Goal: Task Accomplishment & Management: Manage account settings

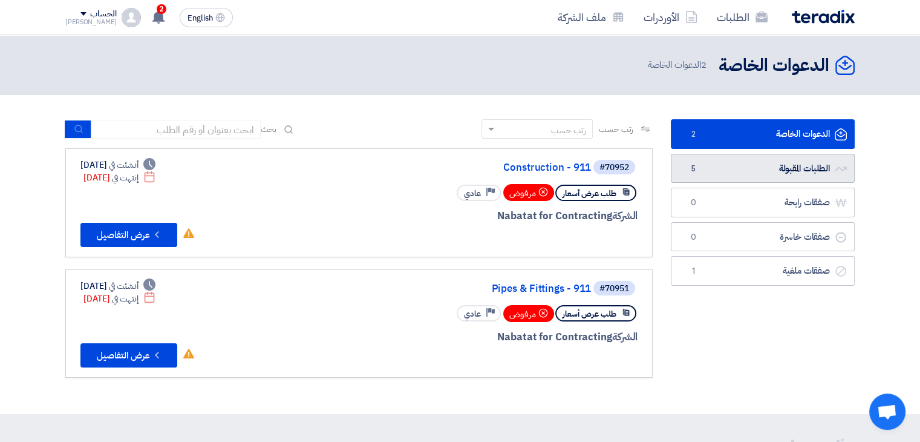
click at [721, 164] on link "الطلبات المقبولة الطلبات المقبولة 5" at bounding box center [763, 169] width 184 height 30
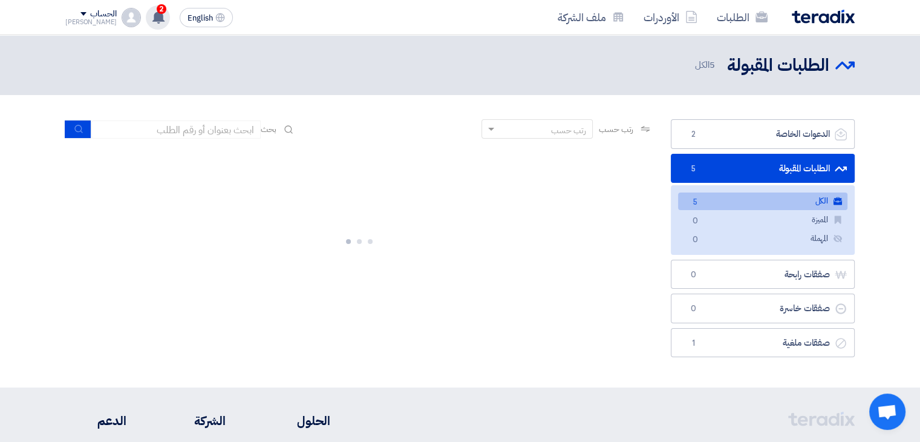
click at [152, 13] on icon at bounding box center [158, 16] width 13 height 13
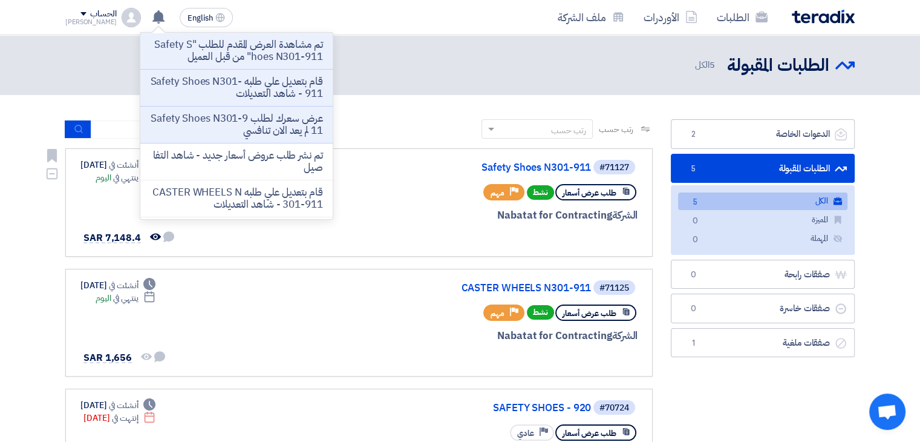
click at [390, 192] on div "طلب عرض أسعار نشط Priority مهم" at bounding box center [492, 192] width 291 height 21
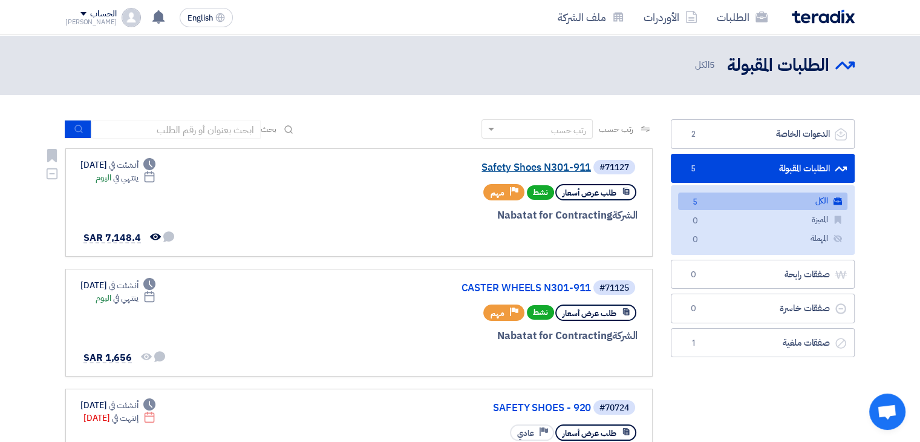
click at [496, 163] on link "Safety Shoes N301-911" at bounding box center [470, 167] width 242 height 11
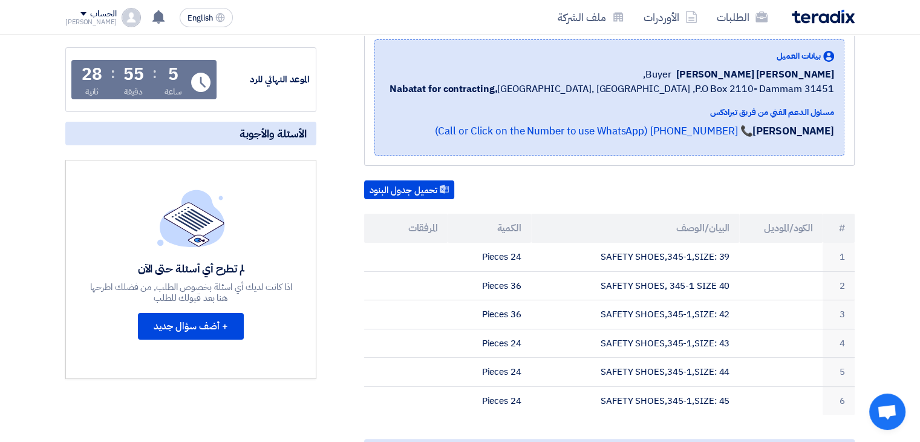
scroll to position [61, 0]
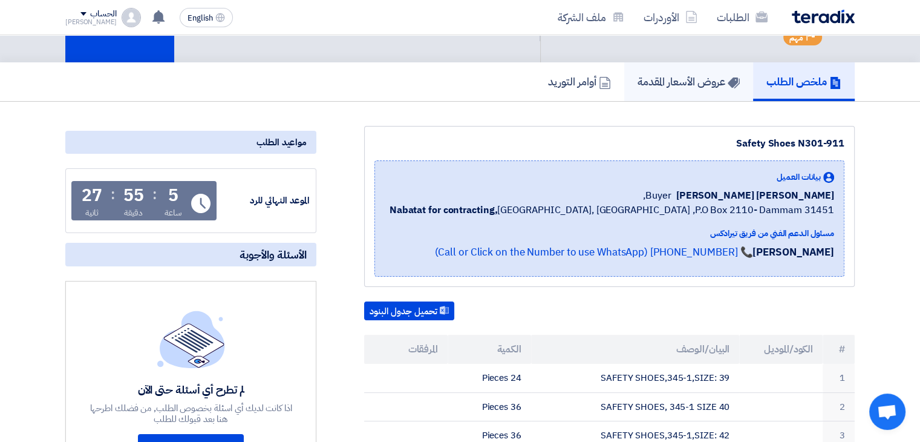
click at [663, 80] on h5 "عروض الأسعار المقدمة" at bounding box center [689, 81] width 102 height 14
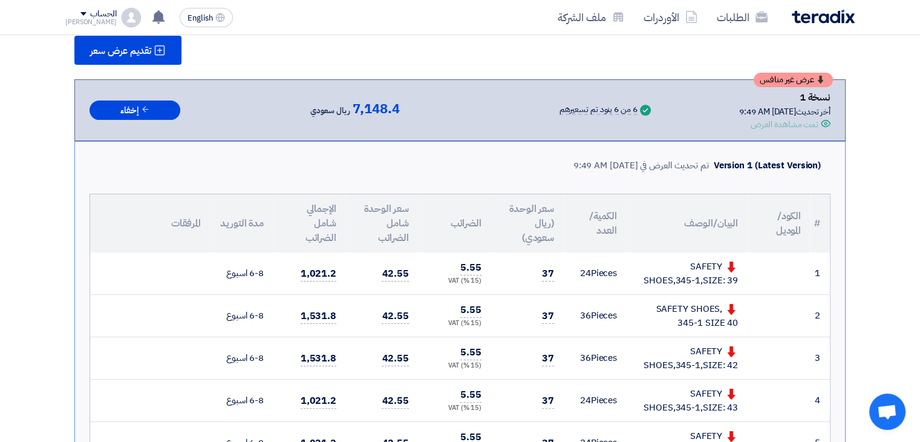
scroll to position [182, 0]
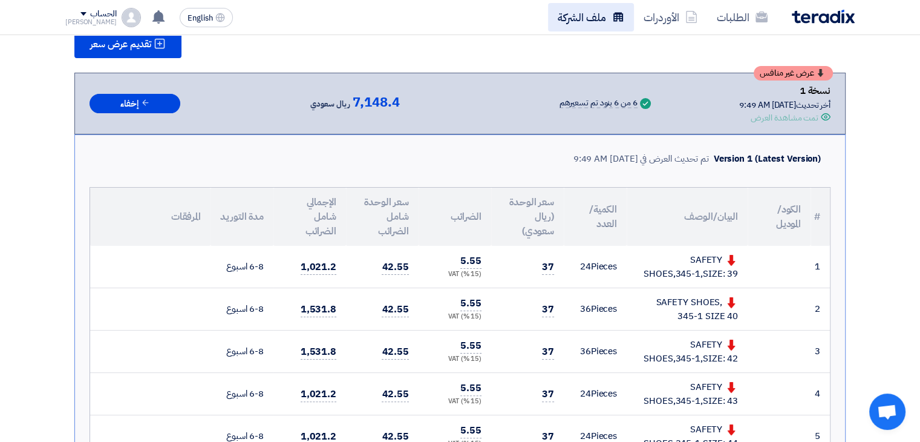
click at [617, 25] on link "ملف الشركة" at bounding box center [591, 17] width 86 height 28
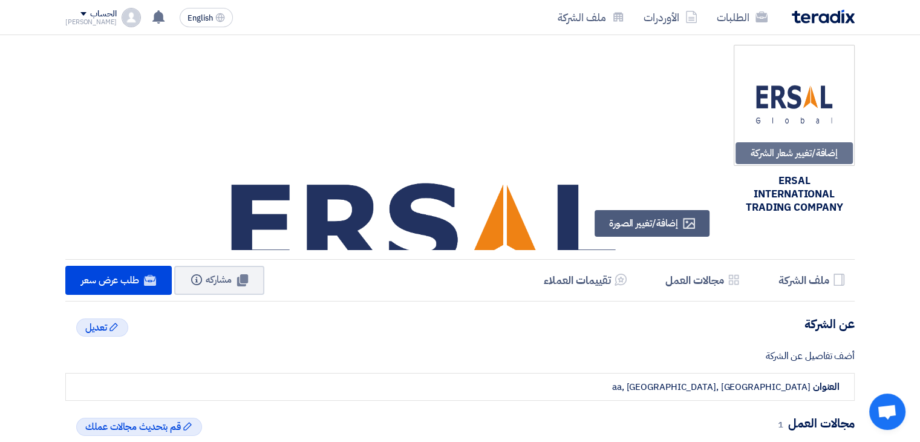
click at [818, 18] on img at bounding box center [823, 17] width 63 height 14
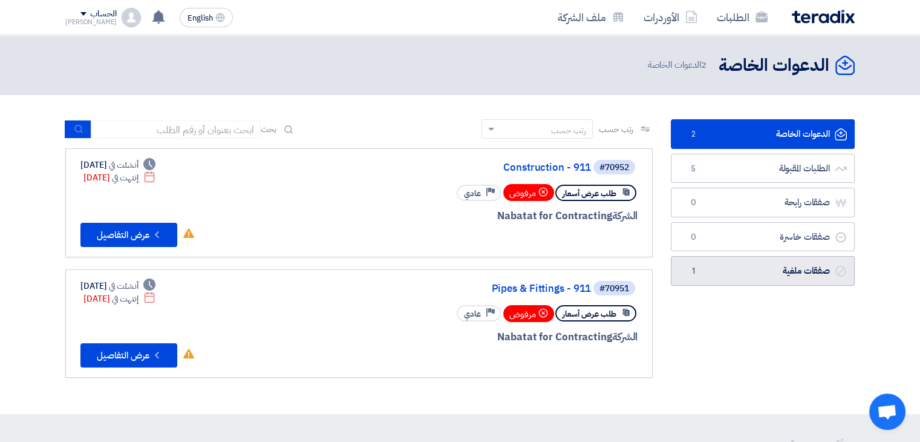
click at [742, 266] on link "صفقات ملغية صفقات ملغية 1" at bounding box center [763, 271] width 184 height 30
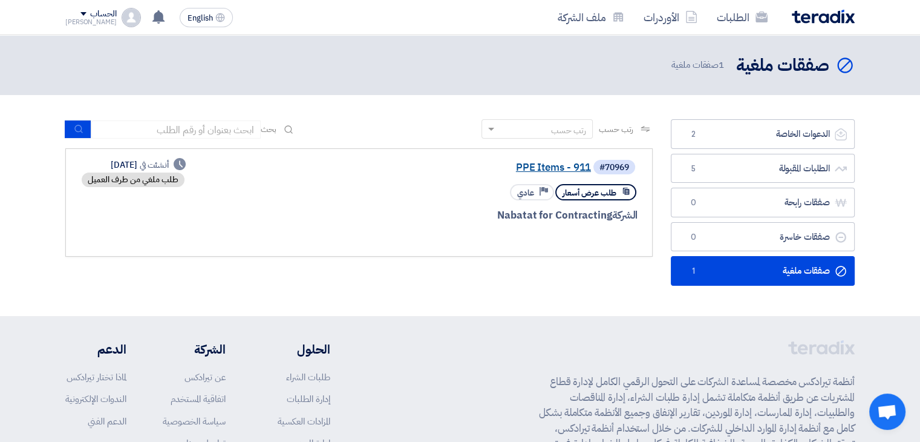
click at [564, 170] on link "PPE Items - 911" at bounding box center [470, 167] width 242 height 11
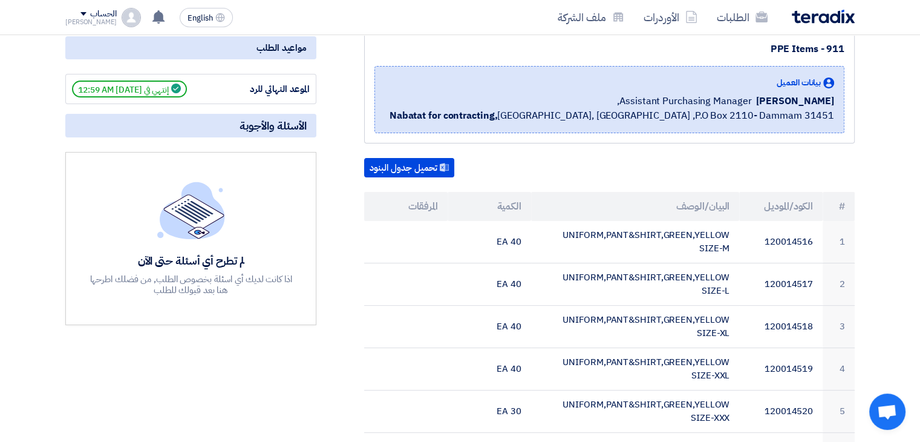
scroll to position [61, 0]
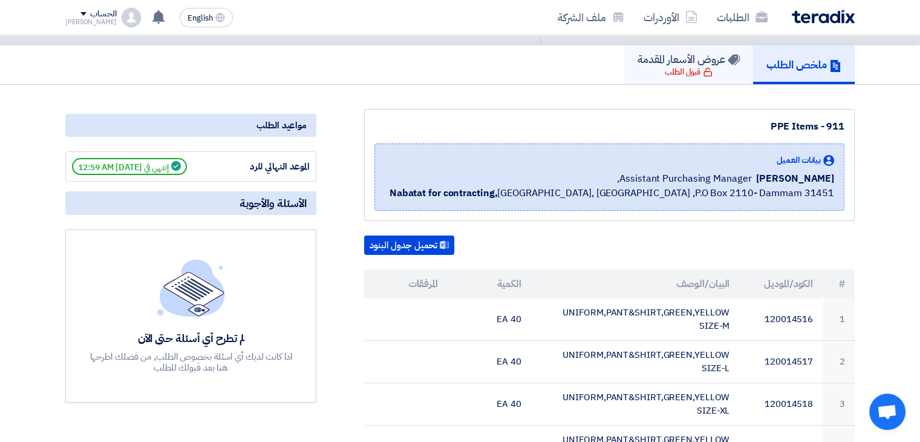
click at [692, 78] on link "عروض الأسعار المقدمة قبول الطلب" at bounding box center [688, 64] width 129 height 39
click at [690, 76] on div "قبول الطلب" at bounding box center [689, 72] width 48 height 12
click at [736, 20] on link "الطلبات" at bounding box center [742, 17] width 70 height 28
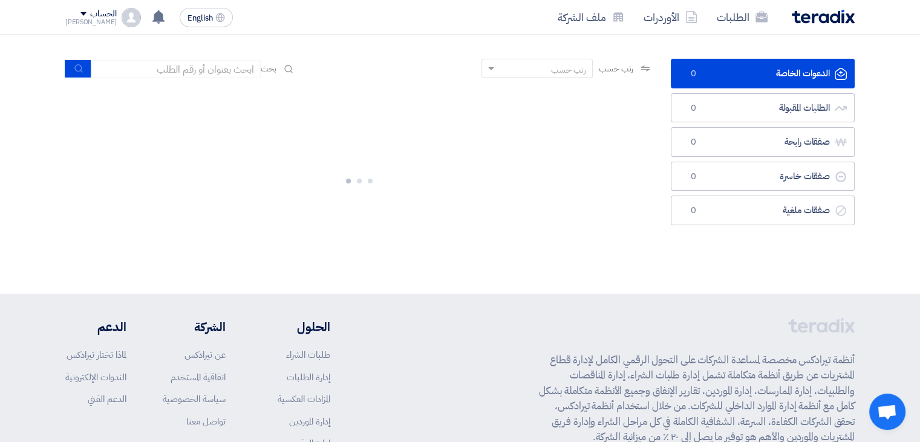
scroll to position [0, 0]
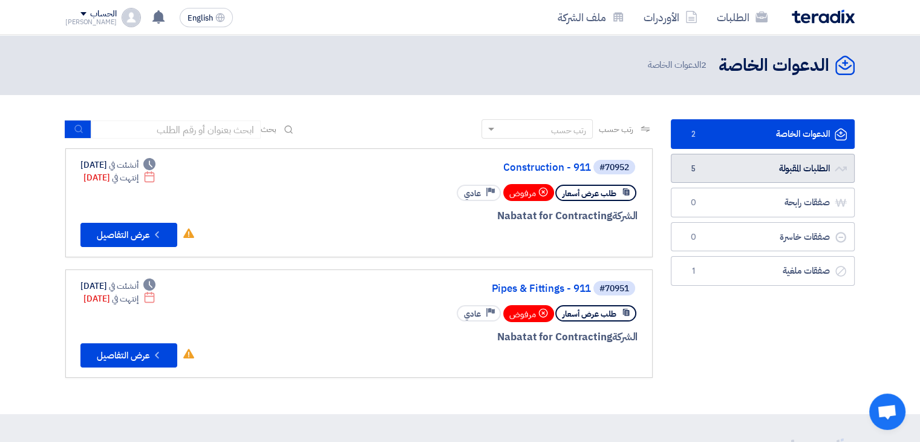
click at [755, 162] on link "الطلبات المقبولة الطلبات المقبولة 5" at bounding box center [763, 169] width 184 height 30
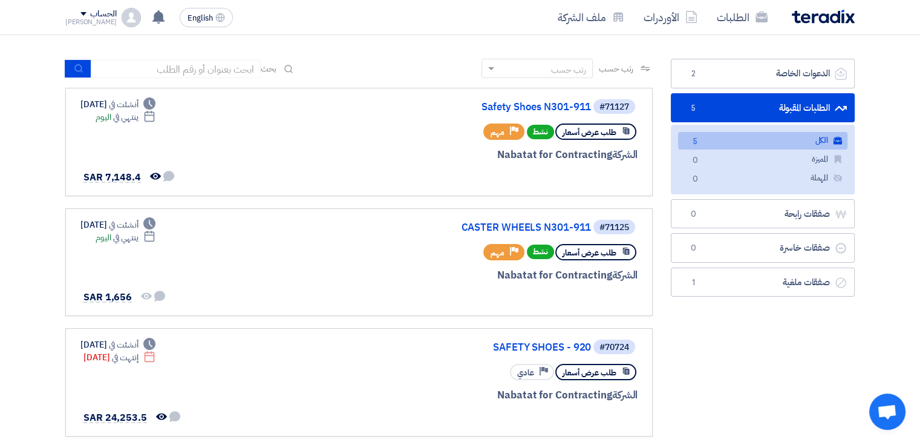
scroll to position [121, 0]
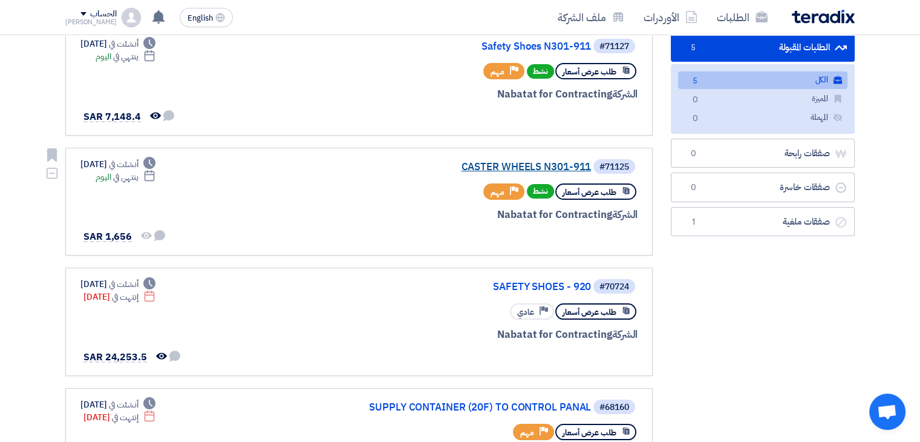
click at [520, 163] on link "CASTER WHEELS N301-911" at bounding box center [470, 167] width 242 height 11
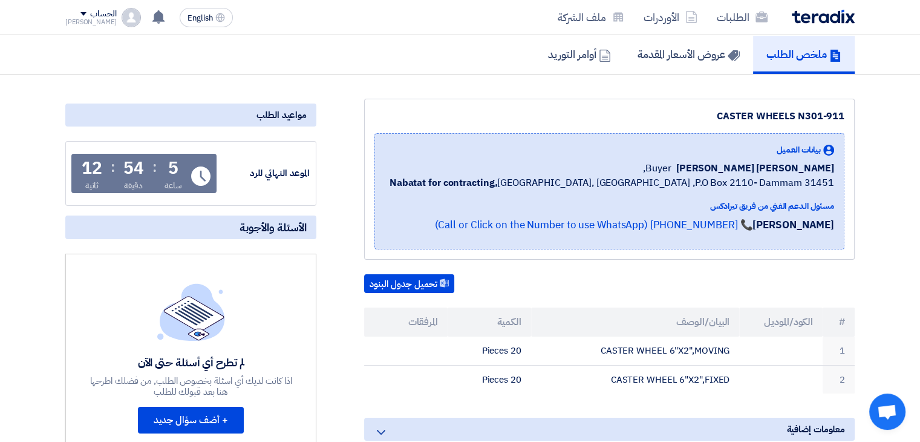
scroll to position [0, 0]
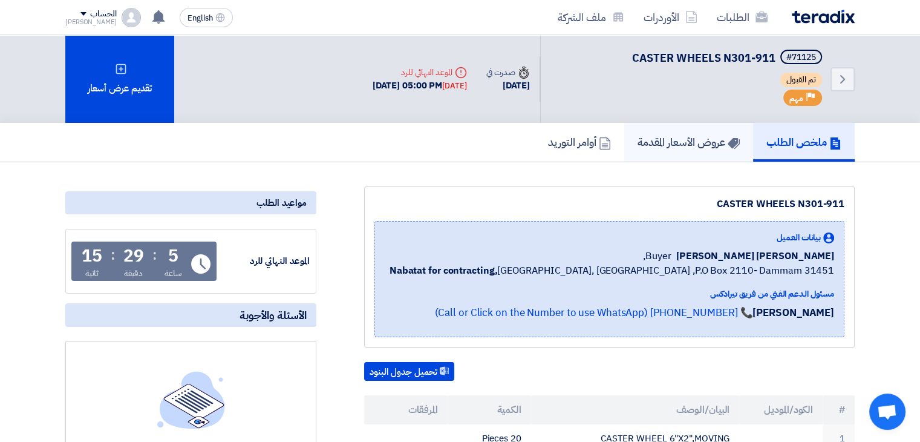
click at [671, 146] on h5 "عروض الأسعار المقدمة" at bounding box center [689, 142] width 102 height 14
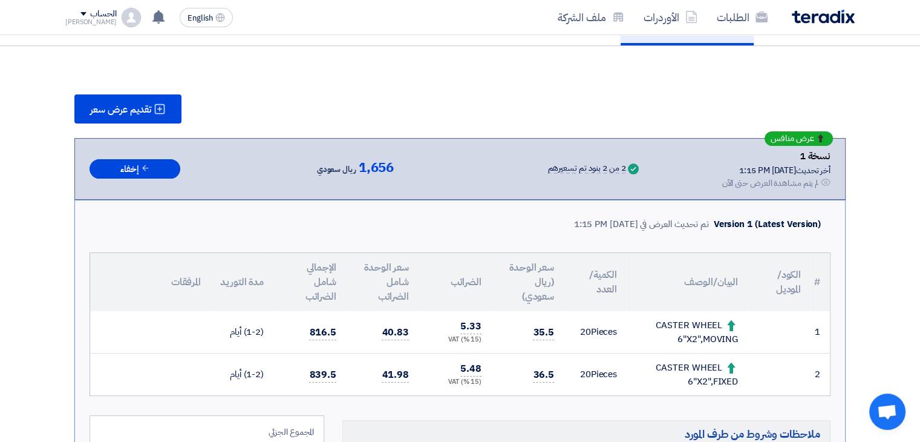
scroll to position [121, 0]
